Goal: Information Seeking & Learning: Check status

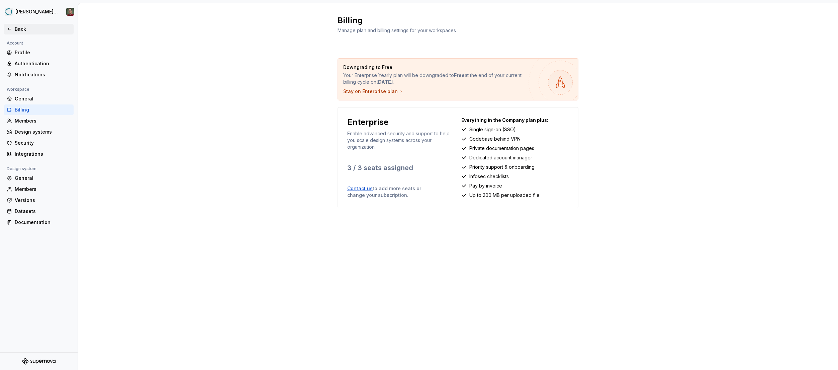
click at [18, 32] on div "Back" at bounding box center [43, 29] width 56 height 7
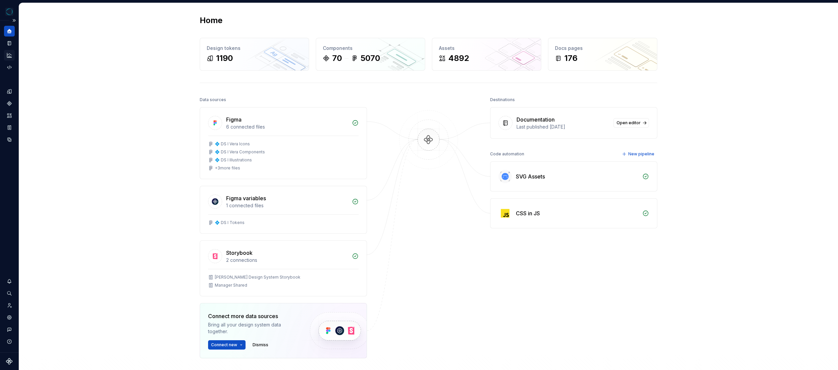
click at [10, 55] on icon "Analytics" at bounding box center [9, 55] width 6 height 6
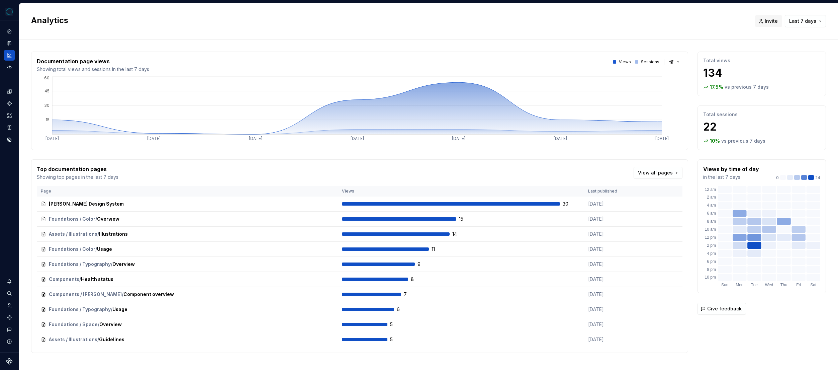
click at [813, 17] on button "Last 7 days" at bounding box center [805, 21] width 41 height 12
click at [806, 45] on div "Last 30 days" at bounding box center [788, 46] width 57 height 7
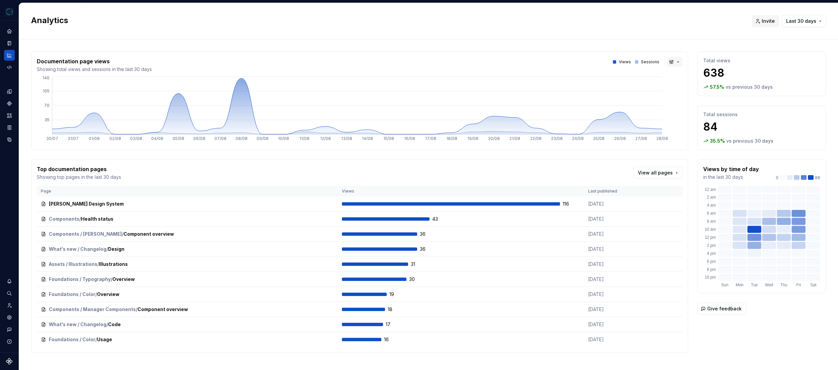
click at [668, 63] on button "button" at bounding box center [674, 61] width 15 height 9
click at [668, 63] on html "[PERSON_NAME] Design System Dataset [PERSON_NAME] Analytics Invite Last 30 days…" at bounding box center [419, 185] width 838 height 370
click at [668, 63] on button "button" at bounding box center [674, 61] width 15 height 9
click at [683, 81] on span "Bar chart" at bounding box center [692, 85] width 57 height 11
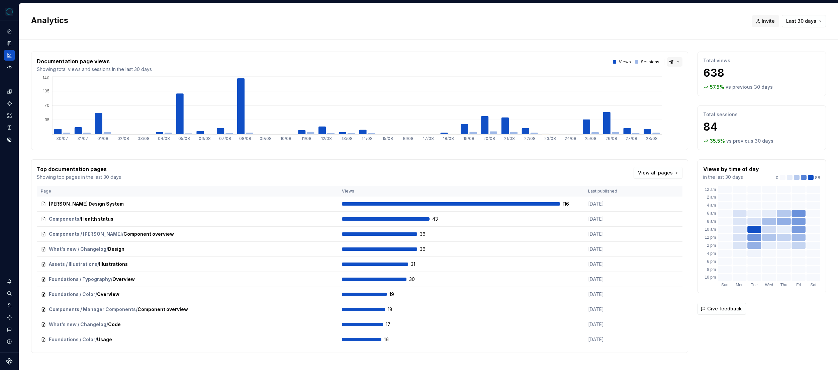
click at [668, 64] on button "button" at bounding box center [674, 61] width 15 height 9
click at [674, 95] on div "Line chart" at bounding box center [685, 96] width 23 height 7
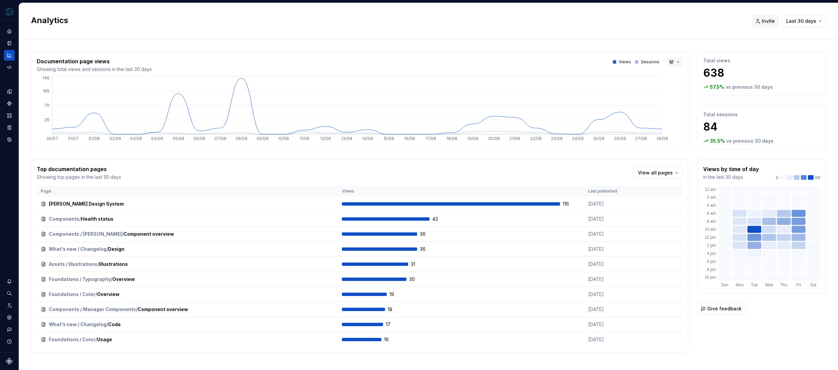
click at [668, 60] on button "button" at bounding box center [674, 61] width 15 height 9
click at [674, 75] on div "Area chart" at bounding box center [686, 75] width 24 height 7
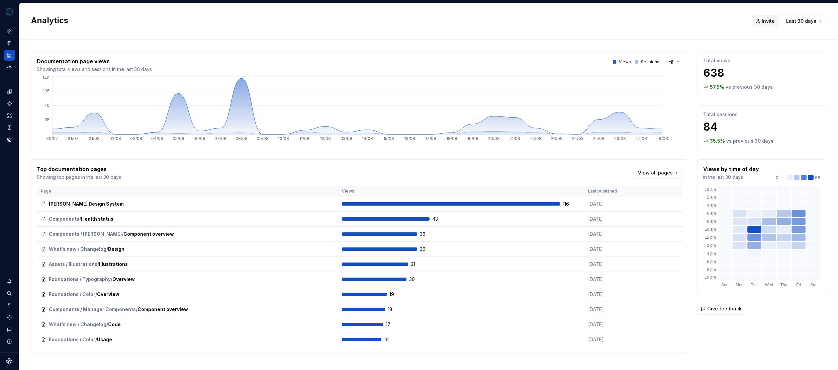
click at [670, 33] on div "Analytics Invite Last 30 days" at bounding box center [428, 21] width 819 height 36
click at [801, 20] on span "Last 30 days" at bounding box center [801, 21] width 30 height 7
click at [789, 34] on div "Last 7 days" at bounding box center [788, 35] width 57 height 7
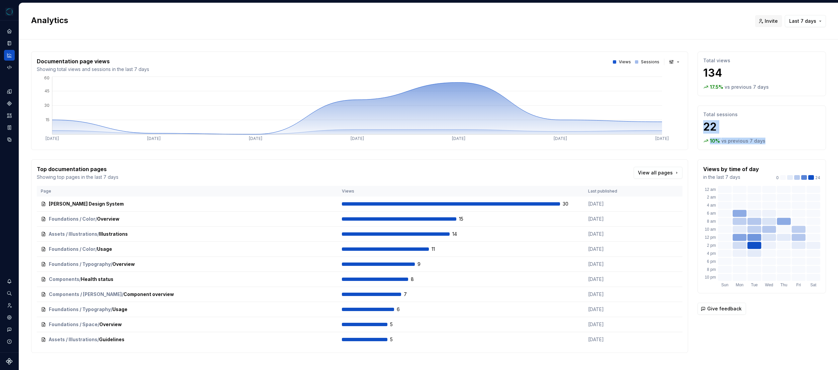
drag, startPoint x: 770, startPoint y: 144, endPoint x: 698, endPoint y: 121, distance: 75.1
click at [698, 121] on div "Total sessions 22 10 % vs previous 7 days" at bounding box center [761, 127] width 128 height 44
click at [741, 126] on p "22" at bounding box center [761, 126] width 117 height 13
drag, startPoint x: 696, startPoint y: 114, endPoint x: 766, endPoint y: 136, distance: 72.6
click at [766, 136] on div "Total sessions 22 10 % vs previous 7 days" at bounding box center [761, 127] width 128 height 44
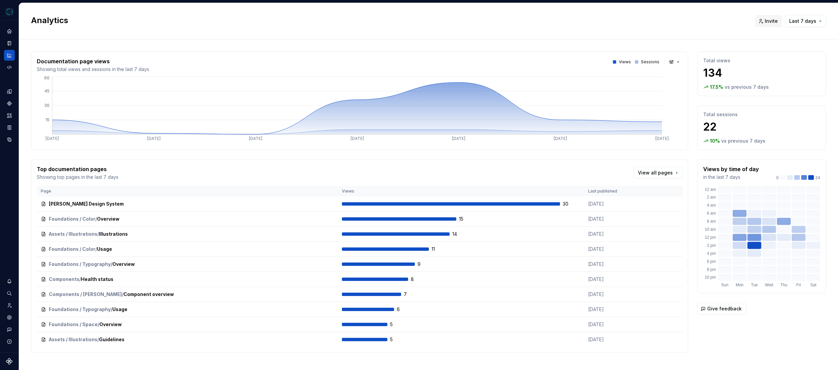
click at [777, 142] on div "10 % vs previous 7 days" at bounding box center [761, 140] width 117 height 7
click at [768, 145] on div "Total sessions 22 10 % vs previous 7 days" at bounding box center [761, 127] width 128 height 44
click at [772, 141] on div "10 % vs previous 7 days" at bounding box center [761, 140] width 117 height 7
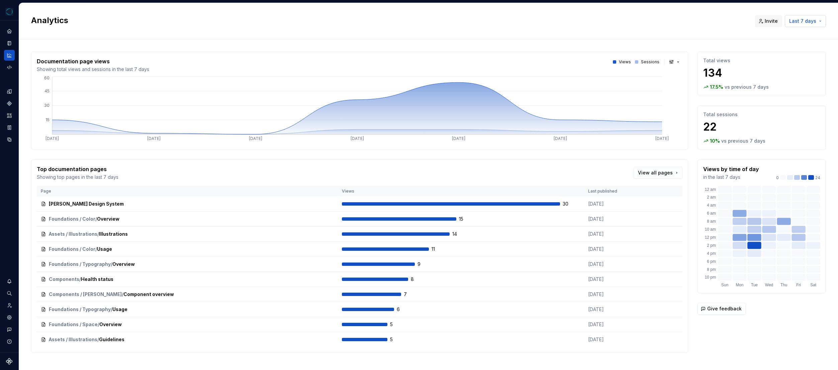
click at [800, 17] on button "Last 7 days" at bounding box center [805, 21] width 41 height 12
click at [792, 47] on div "Last 30 days" at bounding box center [788, 46] width 57 height 7
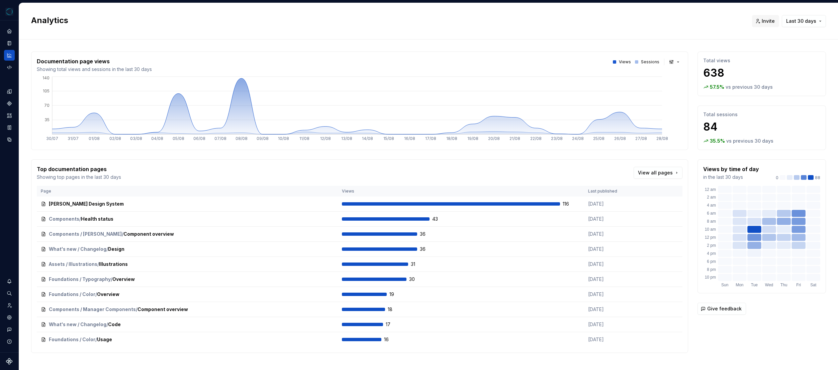
click at [641, 62] on p "Sessions" at bounding box center [650, 61] width 18 height 5
